Goal: Task Accomplishment & Management: Manage account settings

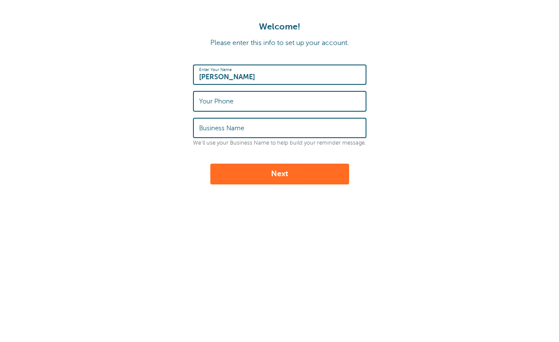
type input "[PERSON_NAME]"
type input "3854414925"
type input "AO Globe Life"
click at [281, 174] on button "Next" at bounding box center [279, 174] width 139 height 21
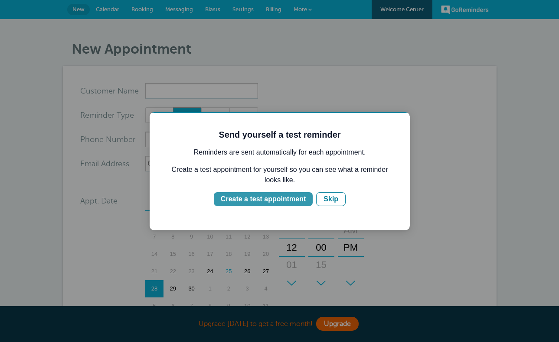
click at [306, 198] on button "Create a test appointment" at bounding box center [263, 199] width 99 height 14
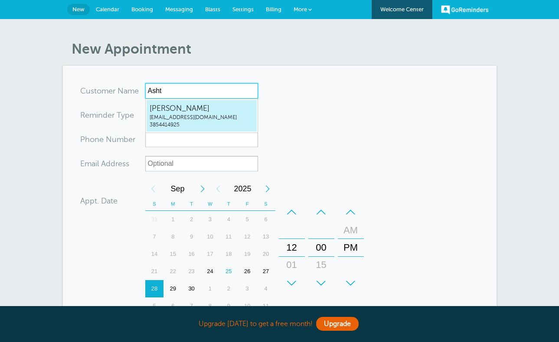
click at [232, 117] on span "[EMAIL_ADDRESS][DOMAIN_NAME]" at bounding box center [202, 117] width 104 height 7
type input "AshtonBakerashtonwayne.ins@gmail.com3854414925"
type input "Ashton Baker"
type input "3854414925"
type input "ashtonwayne.ins@gmail.com"
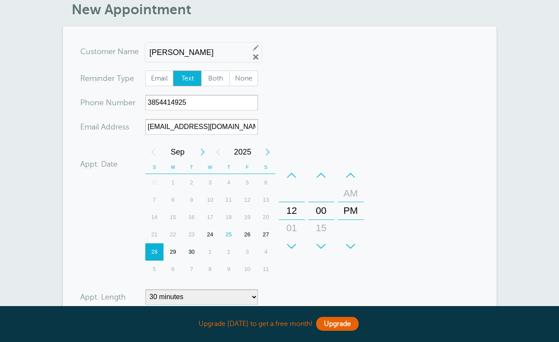
scroll to position [63, 0]
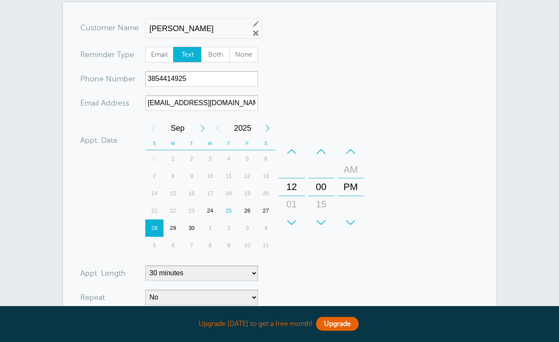
click at [226, 212] on div "25" at bounding box center [228, 210] width 19 height 17
click at [350, 222] on div "+" at bounding box center [351, 222] width 26 height 17
click at [294, 228] on div "+" at bounding box center [292, 222] width 26 height 17
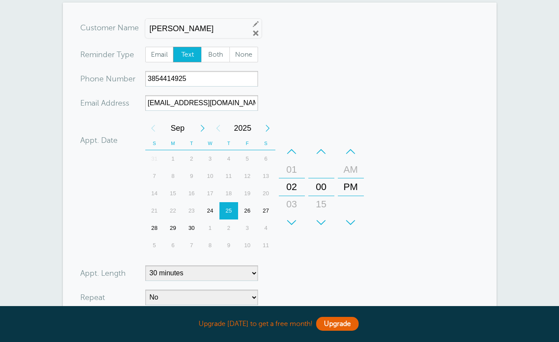
click at [294, 228] on div "+" at bounding box center [292, 222] width 26 height 17
click at [288, 151] on div "–" at bounding box center [292, 151] width 26 height 17
click at [323, 222] on div "+" at bounding box center [321, 222] width 26 height 17
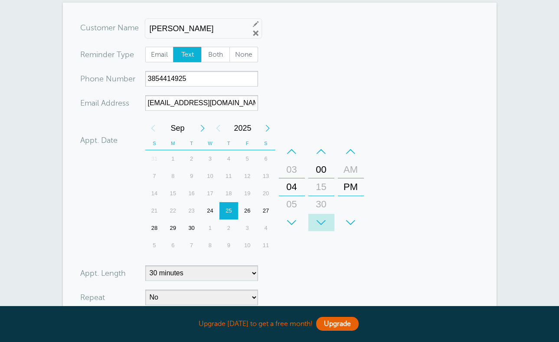
click at [323, 222] on div "+" at bounding box center [321, 222] width 26 height 17
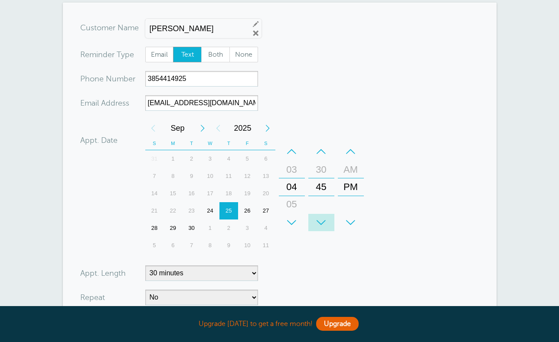
click at [323, 222] on div "+" at bounding box center [321, 222] width 26 height 17
click at [299, 220] on div "+" at bounding box center [292, 222] width 26 height 17
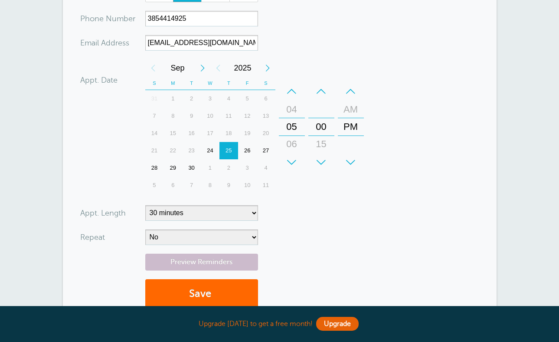
scroll to position [124, 0]
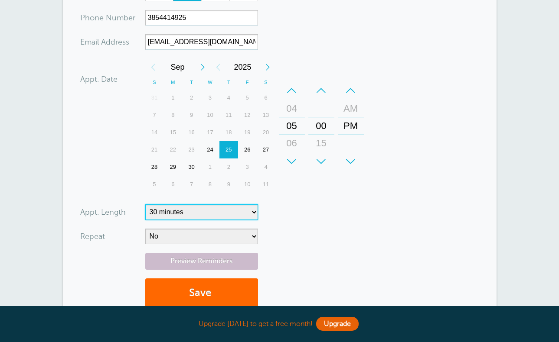
select select "45"
click at [224, 287] on button "Save" at bounding box center [201, 294] width 113 height 30
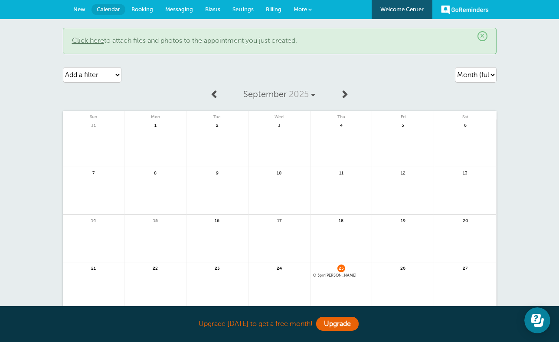
click at [84, 10] on span "New" at bounding box center [79, 9] width 12 height 7
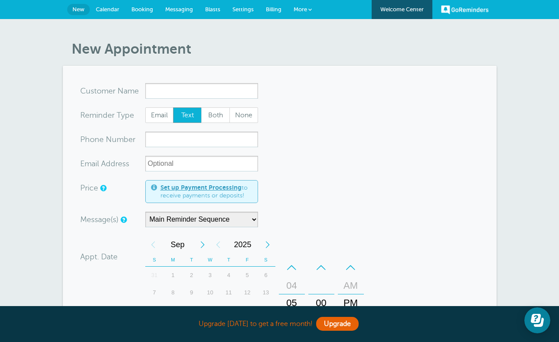
click at [292, 6] on link "More" at bounding box center [302, 10] width 30 height 20
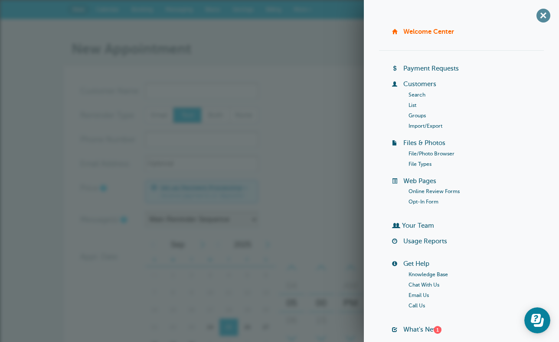
click at [546, 16] on span "+" at bounding box center [543, 16] width 20 height 20
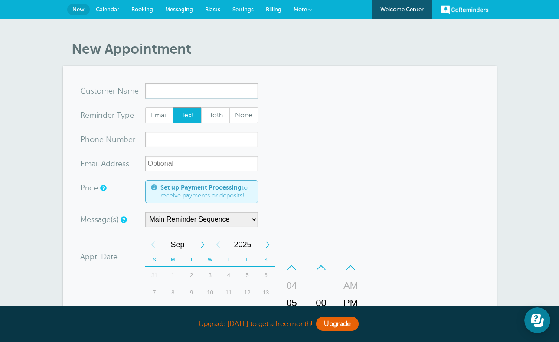
click at [249, 9] on span "Settings" at bounding box center [242, 9] width 21 height 7
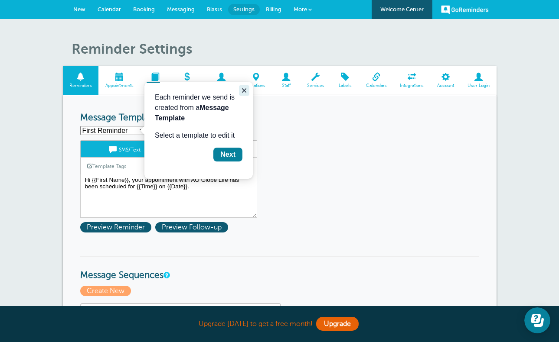
click at [244, 89] on icon "Close guide" at bounding box center [244, 90] width 7 height 7
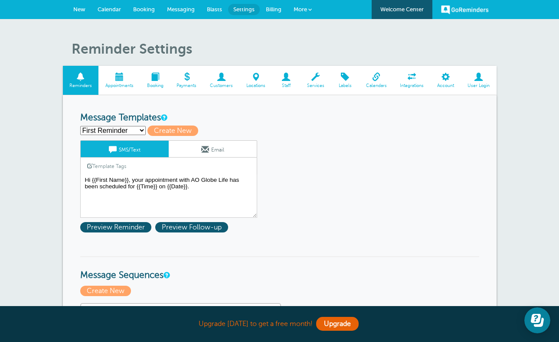
click at [449, 76] on span at bounding box center [445, 77] width 30 height 8
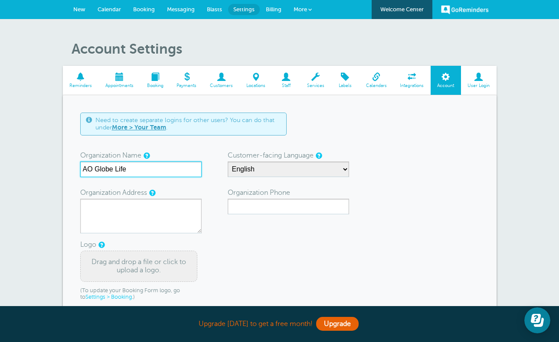
click at [183, 169] on input "AO Globe Life" at bounding box center [140, 170] width 121 height 16
type input "A"
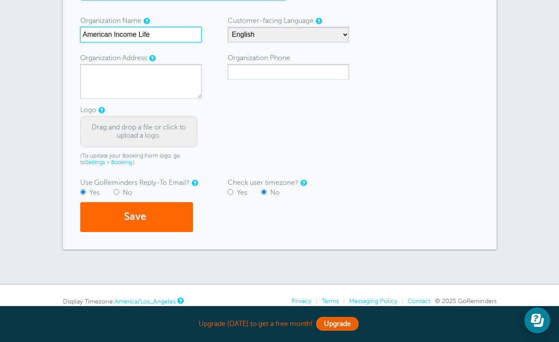
scroll to position [139, 0]
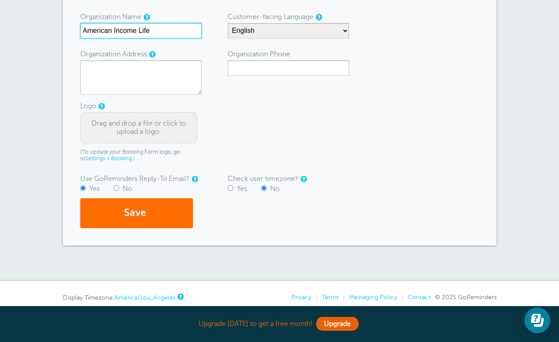
type input "American Income Life"
click at [161, 214] on button "Save" at bounding box center [136, 213] width 113 height 30
click at [221, 111] on form "Need to create separate logins for other users? You can do that under More > Yo…" at bounding box center [279, 101] width 399 height 254
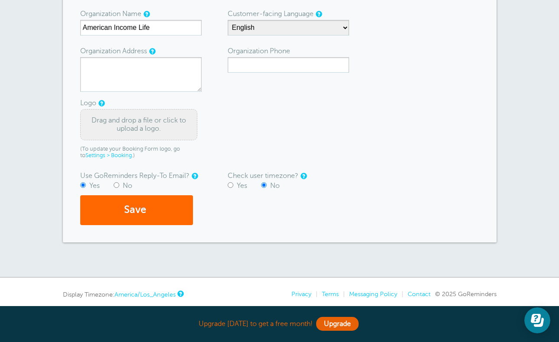
scroll to position [161, 0]
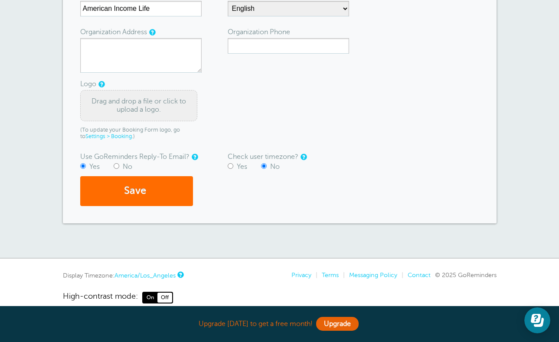
click at [169, 191] on button "Save" at bounding box center [136, 191] width 113 height 30
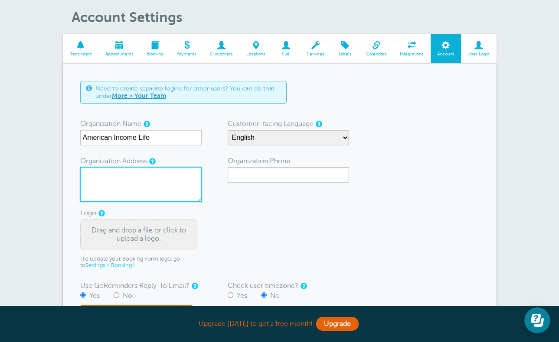
scroll to position [22, 0]
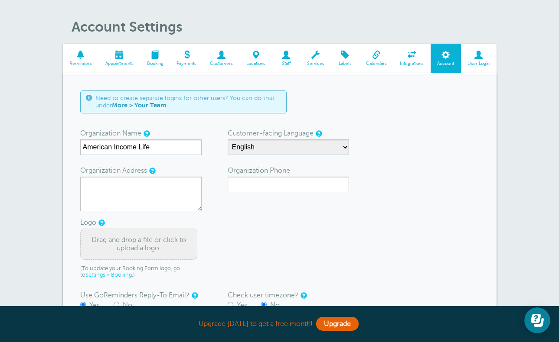
click at [480, 58] on span at bounding box center [479, 55] width 36 height 8
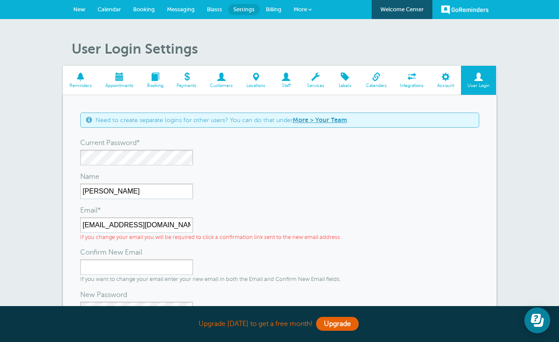
click at [91, 78] on span at bounding box center [81, 77] width 36 height 8
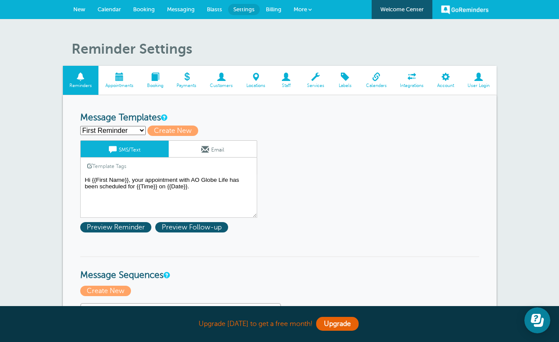
click at [114, 78] on span at bounding box center [119, 77] width 42 height 8
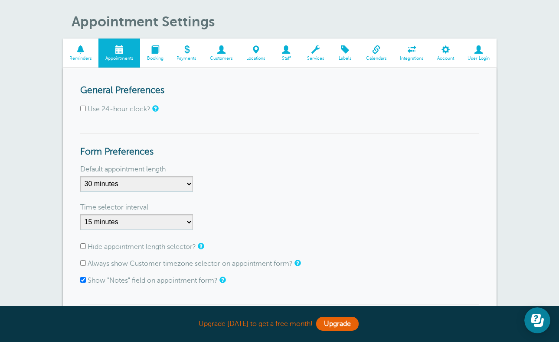
scroll to position [35, 0]
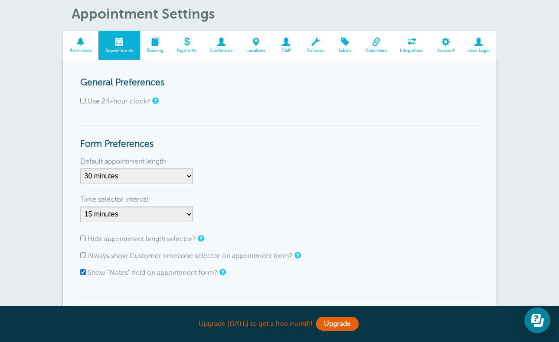
click at [91, 50] on span "Reminders" at bounding box center [80, 50] width 27 height 5
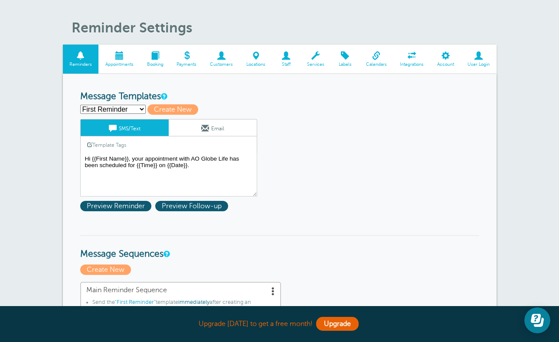
scroll to position [24, 0]
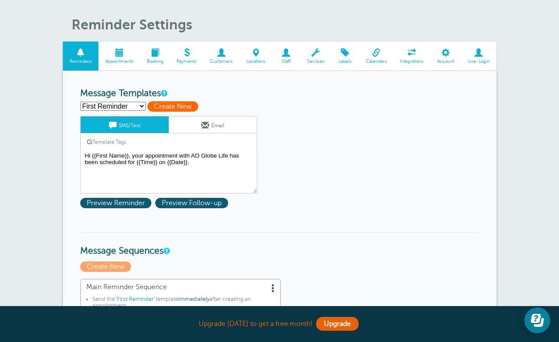
click at [159, 104] on span "Create New" at bounding box center [172, 106] width 51 height 10
select select
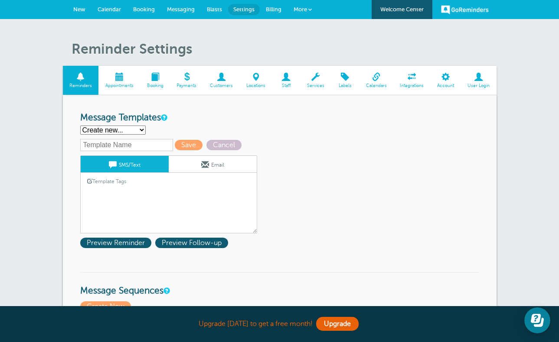
scroll to position [0, 0]
click at [73, 5] on link "New" at bounding box center [79, 9] width 24 height 19
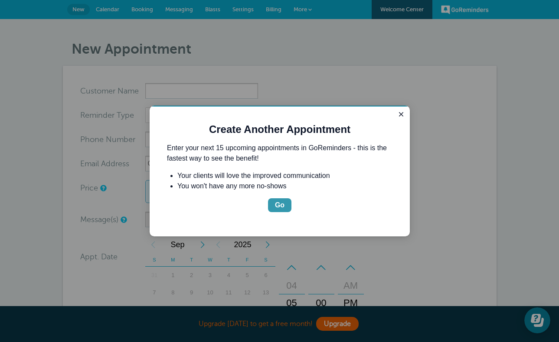
click at [282, 202] on div "Go" at bounding box center [280, 205] width 10 height 10
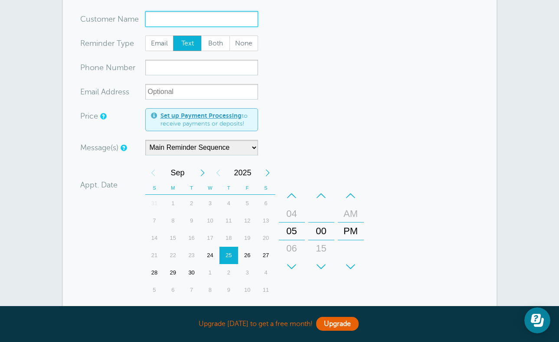
scroll to position [74, 0]
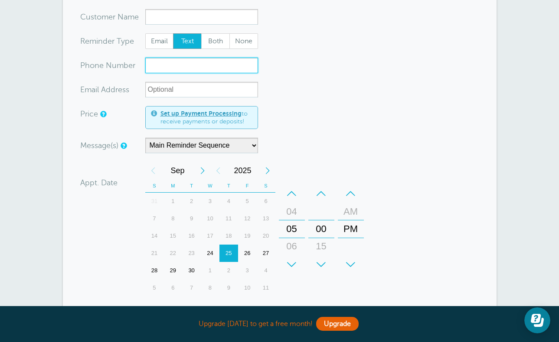
click at [245, 67] on input "xxx-no-autofill" at bounding box center [201, 66] width 113 height 16
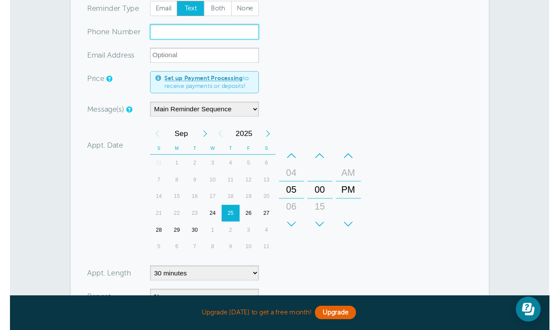
scroll to position [110, 0]
